Goal: Information Seeking & Learning: Learn about a topic

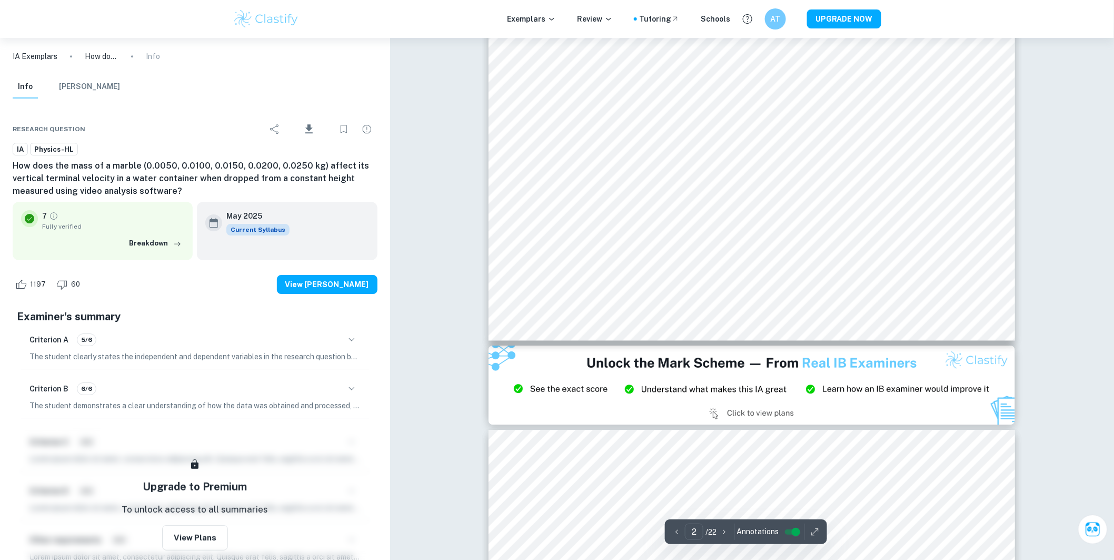
scroll to position [1755, 0]
